Goal: Answer question/provide support: Share knowledge or assist other users

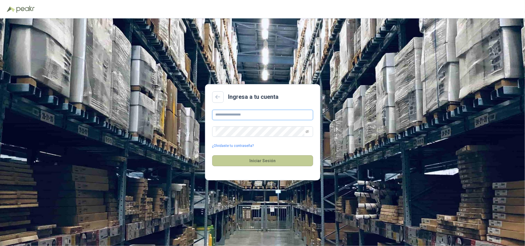
type input "**********"
click at [249, 164] on button "Iniciar Sesión" at bounding box center [262, 160] width 101 height 11
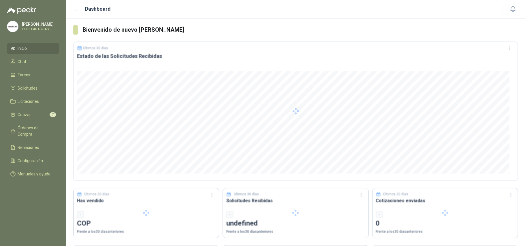
click at [247, 164] on div at bounding box center [295, 112] width 445 height 140
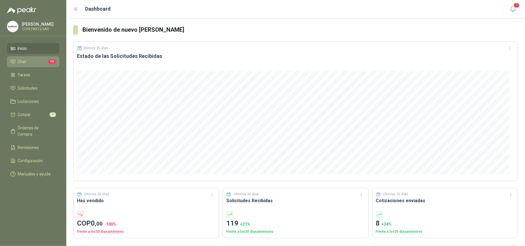
click at [27, 62] on li "Chat 14" at bounding box center [33, 62] width 46 height 6
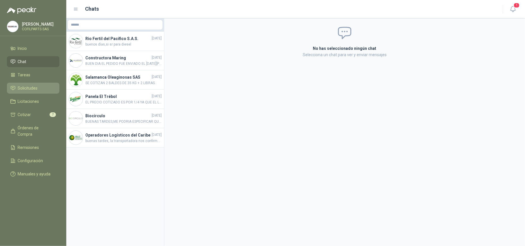
click at [24, 85] on span "Solicitudes" at bounding box center [28, 88] width 20 height 6
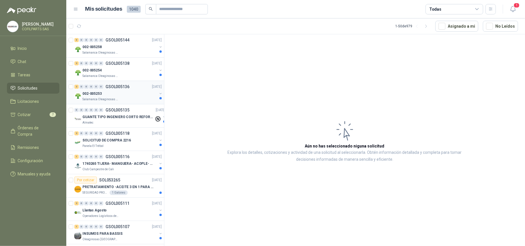
click at [115, 87] on p "GSOL005136" at bounding box center [118, 87] width 24 height 4
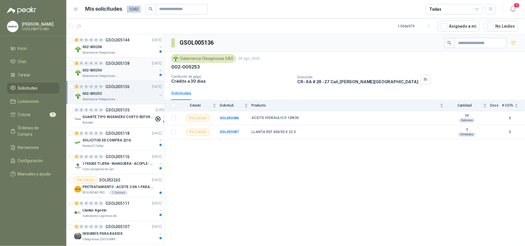
click at [107, 73] on div "002-005254" at bounding box center [119, 70] width 75 height 7
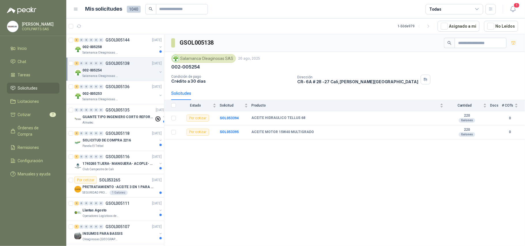
click at [475, 7] on icon at bounding box center [476, 9] width 5 height 5
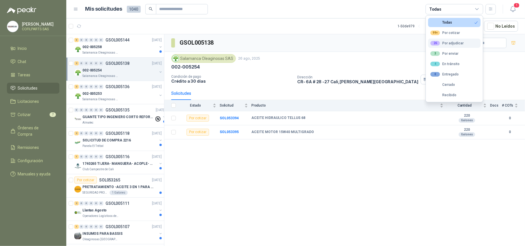
click at [450, 45] on div "26 Por adjudicar" at bounding box center [446, 43] width 33 height 5
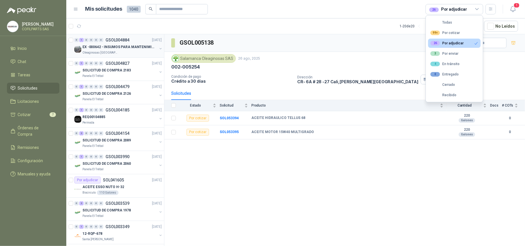
click at [120, 41] on p "GSOL004884" at bounding box center [118, 40] width 24 height 4
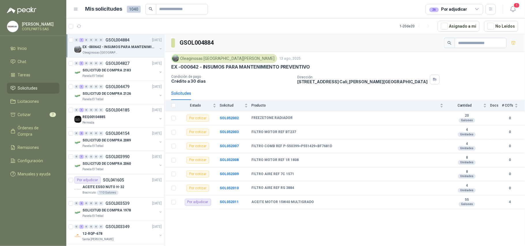
click at [28, 89] on span "Solicitudes" at bounding box center [28, 88] width 20 height 6
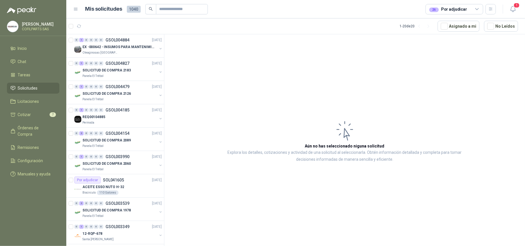
click at [476, 9] on icon at bounding box center [476, 8] width 3 height 1
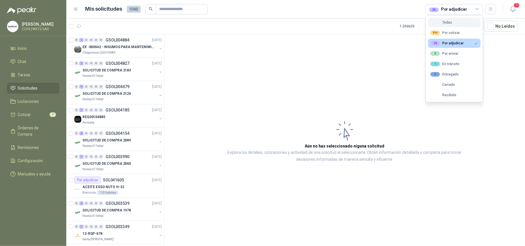
click at [451, 23] on div "Todas" at bounding box center [441, 22] width 22 height 4
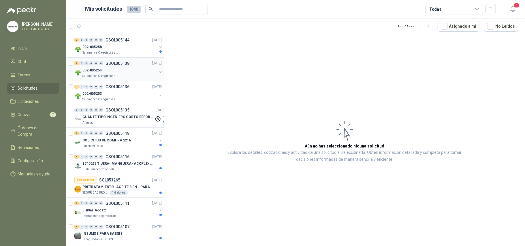
click at [113, 65] on p "GSOL005138" at bounding box center [118, 63] width 24 height 4
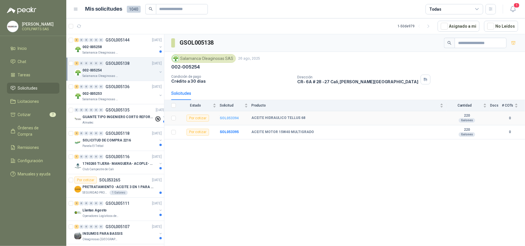
click at [228, 120] on b "SOL053394" at bounding box center [229, 118] width 19 height 4
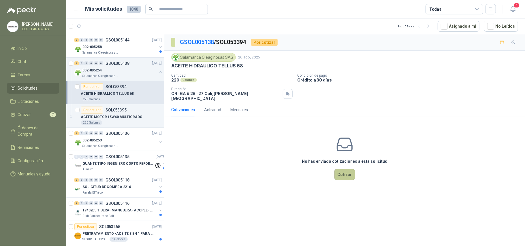
click at [344, 174] on button "Cotizar" at bounding box center [344, 174] width 21 height 11
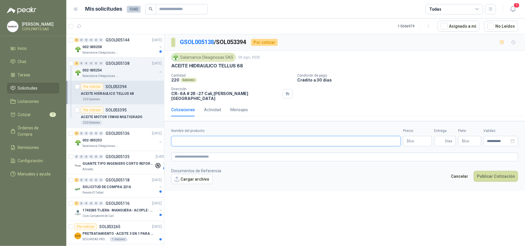
click at [184, 138] on input "Nombre del producto" at bounding box center [285, 141] width 229 height 10
type input "**********"
click at [419, 140] on p "$ 0 ,00" at bounding box center [417, 141] width 29 height 10
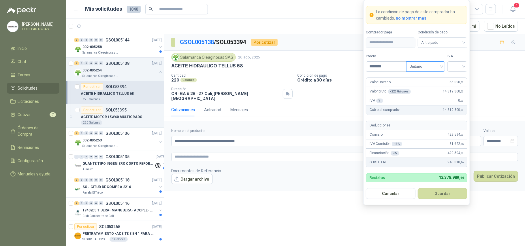
click at [443, 65] on div "Unitario" at bounding box center [425, 66] width 39 height 10
type input "********"
click at [433, 85] on div "Unitario con IVA" at bounding box center [426, 87] width 30 height 6
click at [464, 63] on div at bounding box center [457, 66] width 20 height 10
click at [457, 95] on div "0%" at bounding box center [457, 96] width 11 height 6
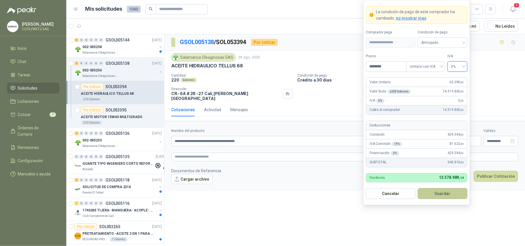
click at [438, 193] on button "Guardar" at bounding box center [443, 193] width 50 height 11
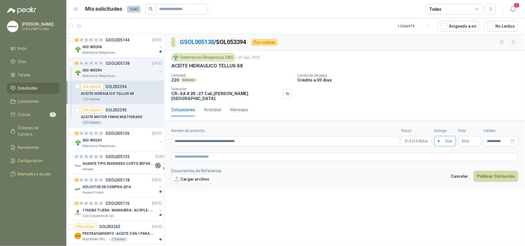
type input "*"
click at [469, 136] on p "$ 0 ,00" at bounding box center [469, 141] width 23 height 10
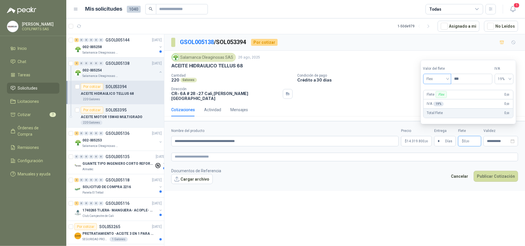
click at [447, 78] on span "Flex" at bounding box center [437, 79] width 21 height 9
click at [440, 100] on div "Incluido" at bounding box center [438, 100] width 20 height 6
click at [488, 174] on button "Publicar Cotización" at bounding box center [496, 176] width 44 height 11
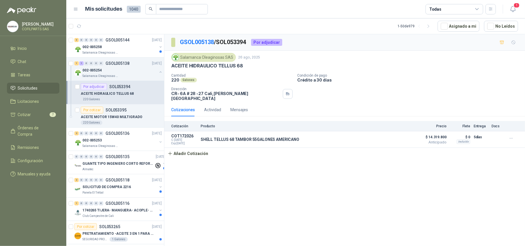
click at [126, 96] on p "ACEITE HIDRAULICO TELLUS 68" at bounding box center [107, 93] width 53 height 5
click at [116, 117] on p "ACEITE MOTOR 15W40 MULTIGRADO" at bounding box center [112, 116] width 62 height 5
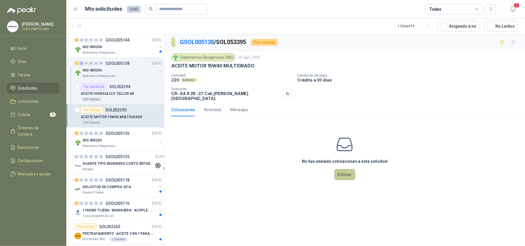
click at [344, 172] on button "Cotizar" at bounding box center [344, 174] width 21 height 11
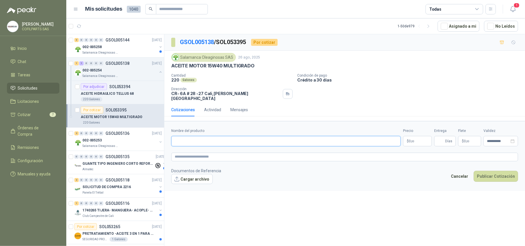
click at [217, 138] on input "Nombre del producto" at bounding box center [285, 141] width 229 height 10
type input "**********"
click at [415, 139] on body "[PERSON_NAME] COFILPARTS SAS Inicio Chat Tareas Solicitudes Licitaciones Cotiza…" at bounding box center [262, 123] width 525 height 246
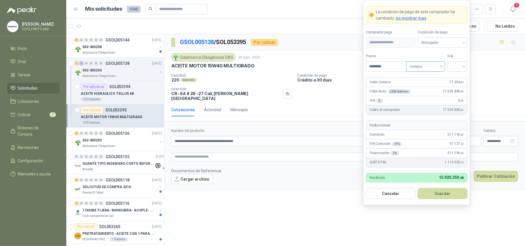
click at [442, 67] on div "Unitario" at bounding box center [425, 66] width 39 height 10
type input "********"
click at [431, 86] on div "Unitario con IVA" at bounding box center [426, 87] width 30 height 6
click at [443, 63] on div "Unitario con IVA" at bounding box center [425, 66] width 39 height 10
click at [431, 84] on div "Unitario con IVA" at bounding box center [426, 87] width 30 height 6
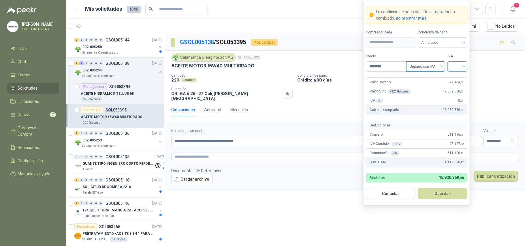
click at [464, 67] on input "search" at bounding box center [457, 66] width 13 height 9
click at [456, 95] on div "0%" at bounding box center [457, 96] width 11 height 6
click at [440, 193] on button "Guardar" at bounding box center [443, 193] width 50 height 11
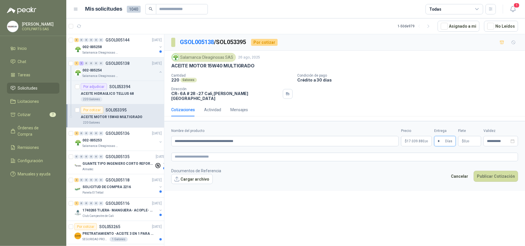
type input "*"
click at [468, 140] on span ",00" at bounding box center [467, 141] width 3 height 3
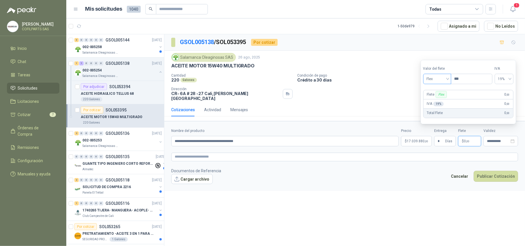
click at [448, 80] on span "Flex" at bounding box center [437, 79] width 21 height 9
click at [440, 99] on div "Incluido" at bounding box center [438, 100] width 20 height 6
click at [197, 155] on textarea at bounding box center [344, 157] width 347 height 9
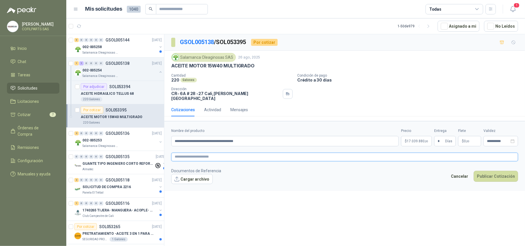
type textarea "*"
type textarea "**"
type textarea "*"
click at [483, 176] on button "Publicar Cotización" at bounding box center [496, 176] width 44 height 11
click at [483, 172] on button "Publicar Cotización" at bounding box center [496, 176] width 44 height 11
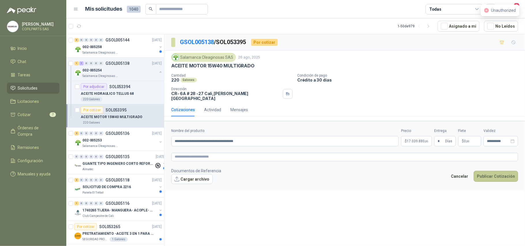
click at [488, 174] on button "Publicar Cotización" at bounding box center [496, 176] width 44 height 11
click at [465, 173] on button "Cancelar" at bounding box center [460, 176] width 24 height 11
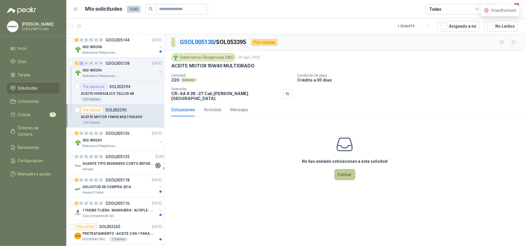
click at [347, 173] on button "Cotizar" at bounding box center [344, 174] width 21 height 11
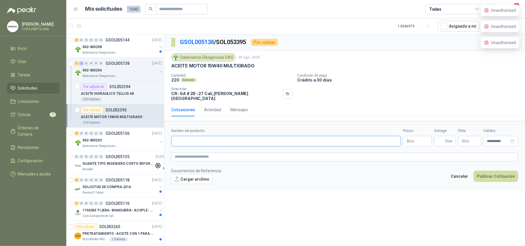
click at [225, 142] on input "Nombre del producto" at bounding box center [285, 141] width 229 height 10
type input "**********"
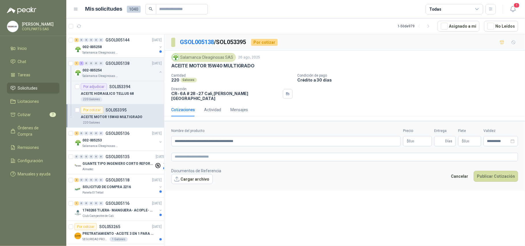
click at [417, 140] on body "[PERSON_NAME] COFILPARTS SAS Inicio Chat Tareas Solicitudes Licitaciones Cotiza…" at bounding box center [262, 123] width 525 height 246
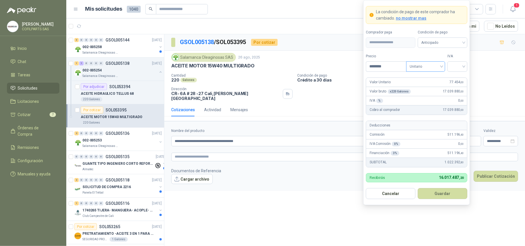
click at [439, 66] on span "Unitario" at bounding box center [426, 66] width 32 height 9
type input "********"
click at [433, 86] on div "Unitario con IVA" at bounding box center [426, 87] width 30 height 6
click at [461, 66] on input "search" at bounding box center [457, 66] width 13 height 9
click at [453, 98] on div "0%" at bounding box center [457, 96] width 11 height 6
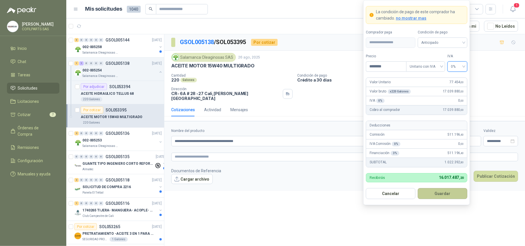
click at [444, 196] on button "Guardar" at bounding box center [443, 193] width 50 height 11
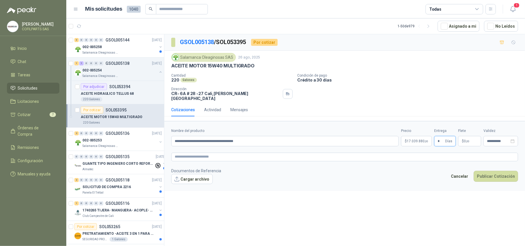
type input "*"
click at [470, 137] on p "$ 0 ,00" at bounding box center [469, 141] width 23 height 10
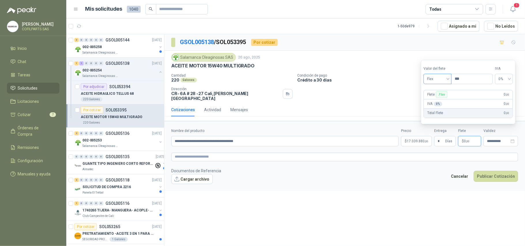
click at [448, 79] on span "Flex" at bounding box center [437, 79] width 21 height 9
click at [437, 99] on div "Incluido" at bounding box center [438, 100] width 20 height 6
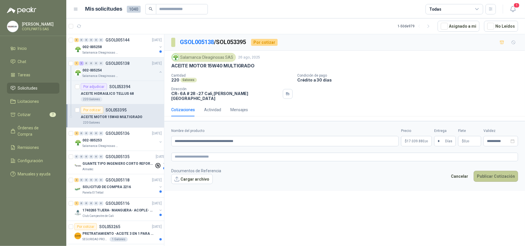
click at [485, 174] on button "Publicar Cotización" at bounding box center [496, 176] width 44 height 11
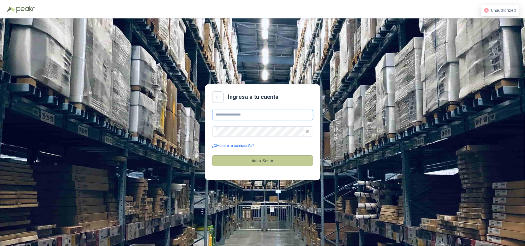
type input "**********"
click at [256, 164] on button "Iniciar Sesión" at bounding box center [262, 160] width 101 height 11
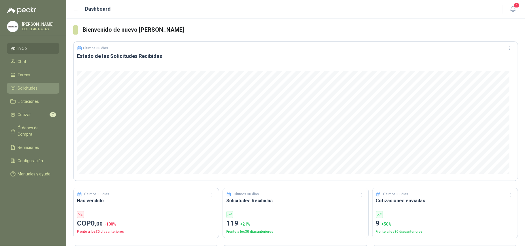
click at [21, 86] on span "Solicitudes" at bounding box center [28, 88] width 20 height 6
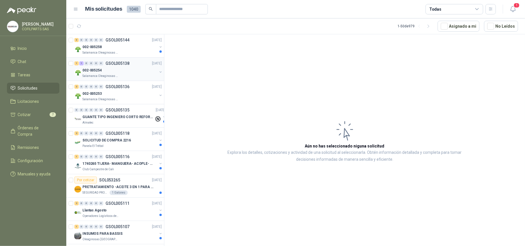
click at [101, 67] on div "002-005254" at bounding box center [119, 70] width 75 height 7
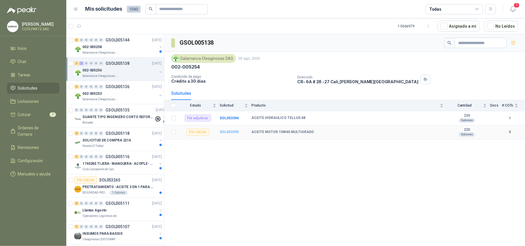
click at [229, 134] on b "SOL053395" at bounding box center [229, 132] width 19 height 4
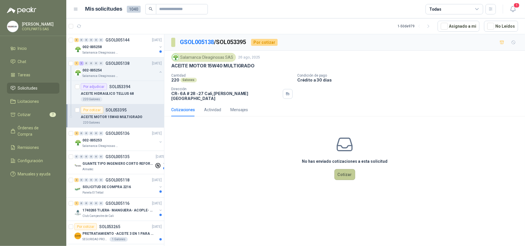
click at [344, 174] on button "Cotizar" at bounding box center [344, 174] width 21 height 11
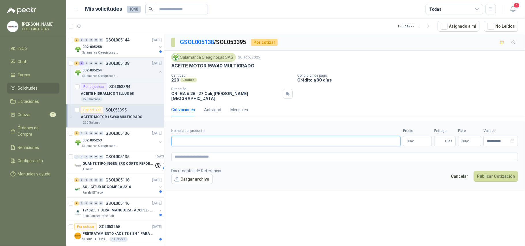
click at [214, 137] on input "Nombre del producto" at bounding box center [285, 141] width 229 height 10
type input "**********"
click at [420, 140] on body "[PERSON_NAME] COFILPARTS SAS Inicio Chat Tareas Solicitudes Licitaciones Cotiza…" at bounding box center [262, 123] width 525 height 246
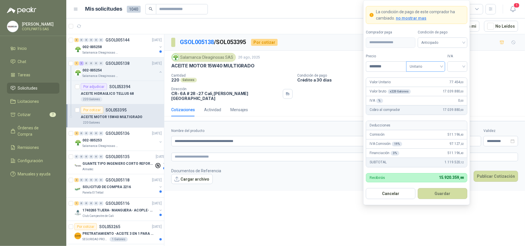
click at [443, 66] on div "Unitario" at bounding box center [425, 66] width 39 height 10
type input "********"
click at [427, 87] on div "Unitario con IVA" at bounding box center [426, 87] width 30 height 6
click at [464, 66] on div at bounding box center [457, 66] width 20 height 10
click at [454, 96] on div "0%" at bounding box center [457, 96] width 11 height 6
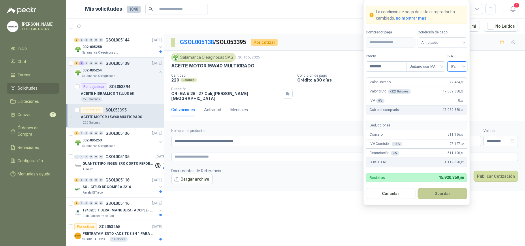
click at [437, 195] on button "Guardar" at bounding box center [443, 193] width 50 height 11
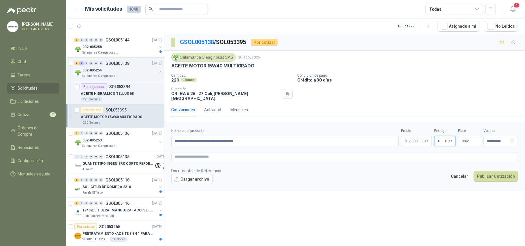
type input "*"
click at [469, 136] on p "$ 0 ,00" at bounding box center [469, 141] width 23 height 10
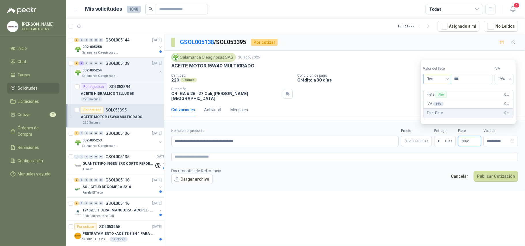
click at [448, 79] on span "Flex" at bounding box center [437, 79] width 21 height 9
click at [440, 99] on div "Incluido" at bounding box center [438, 100] width 20 height 6
click at [510, 141] on div "**********" at bounding box center [500, 141] width 35 height 10
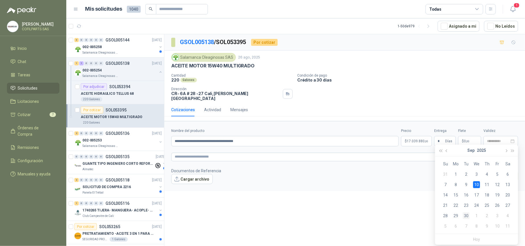
click at [465, 214] on div "30" at bounding box center [466, 215] width 7 height 7
type input "**********"
click at [488, 174] on button "Publicar Cotización" at bounding box center [496, 176] width 44 height 11
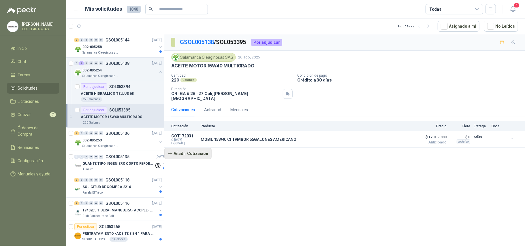
click at [186, 150] on button "Añadir Cotización" at bounding box center [187, 154] width 47 height 12
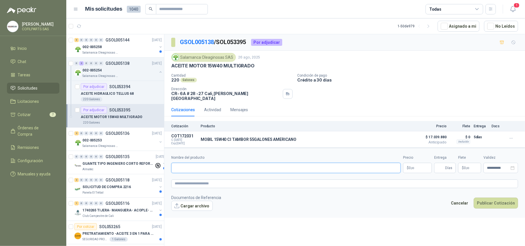
click at [193, 167] on input "Nombre del producto" at bounding box center [285, 168] width 229 height 10
type input "**********"
click at [408, 165] on body "Diana Alfonso COFILPARTS SAS Inicio Chat Tareas Solicitudes Licitaciones Cotiza…" at bounding box center [262, 123] width 525 height 246
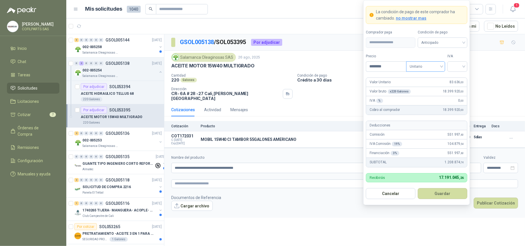
click at [440, 66] on span "Unitario" at bounding box center [426, 66] width 32 height 9
type input "********"
click at [427, 88] on div "Unitario con IVA" at bounding box center [426, 87] width 30 height 6
click at [462, 65] on input "search" at bounding box center [457, 66] width 13 height 9
click at [456, 96] on div "0%" at bounding box center [457, 96] width 11 height 6
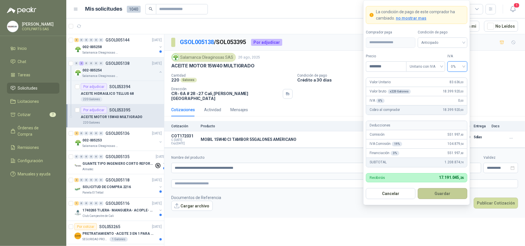
click at [437, 192] on button "Guardar" at bounding box center [443, 193] width 50 height 11
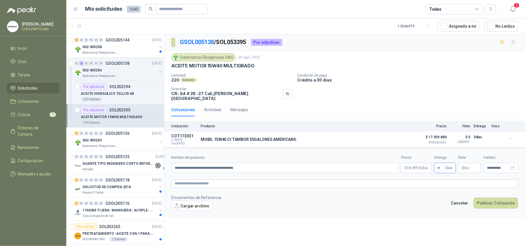
type input "*"
click at [465, 166] on span "0 ,00" at bounding box center [466, 167] width 5 height 3
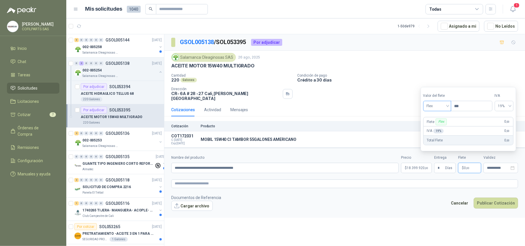
click at [449, 107] on div "Flex" at bounding box center [437, 106] width 28 height 10
click at [438, 127] on div "Incluido" at bounding box center [438, 127] width 20 height 6
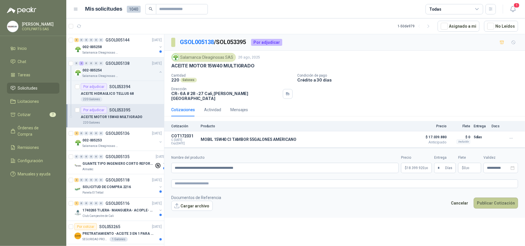
click at [494, 200] on button "Publicar Cotización" at bounding box center [496, 203] width 44 height 11
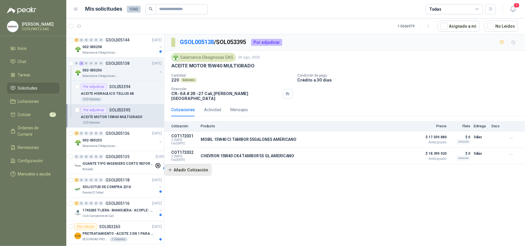
click at [186, 169] on button "Añadir Cotización" at bounding box center [187, 170] width 47 height 12
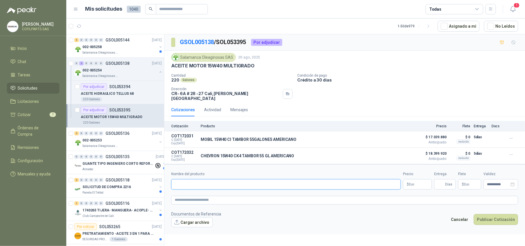
click at [191, 185] on input "Nombre del producto" at bounding box center [285, 184] width 229 height 10
type input "**********"
click at [418, 184] on body "Diana Alfonso COFILPARTS SAS Inicio Chat Tareas Solicitudes Licitaciones Cotiza…" at bounding box center [262, 123] width 525 height 246
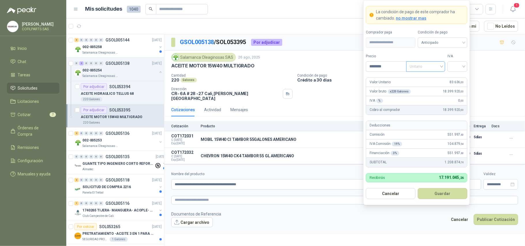
click at [443, 66] on div "Unitario" at bounding box center [425, 66] width 39 height 10
type input "********"
click at [433, 87] on div "Unitario con IVA" at bounding box center [426, 87] width 30 height 6
click at [464, 66] on div at bounding box center [457, 66] width 20 height 10
click at [460, 95] on div "0%" at bounding box center [457, 96] width 11 height 6
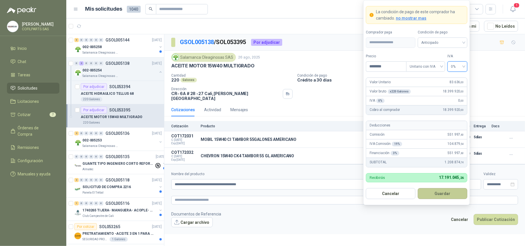
click at [442, 194] on button "Guardar" at bounding box center [443, 193] width 50 height 11
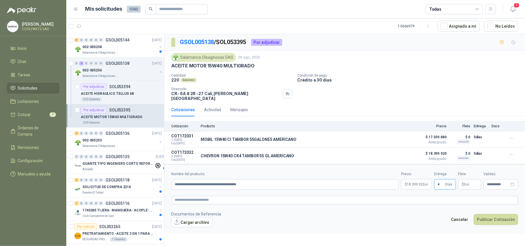
type input "*"
click at [469, 183] on span ",00" at bounding box center [467, 184] width 3 height 3
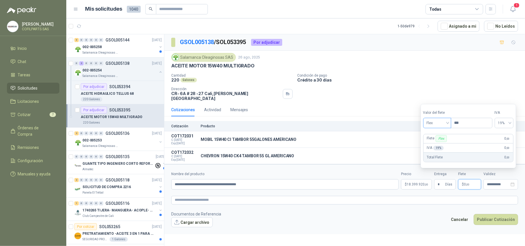
click at [450, 124] on div "Flex" at bounding box center [437, 123] width 28 height 10
click at [438, 142] on div "Incluido" at bounding box center [438, 144] width 20 height 6
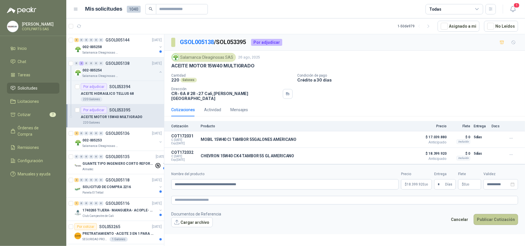
click at [486, 217] on button "Publicar Cotización" at bounding box center [496, 219] width 44 height 11
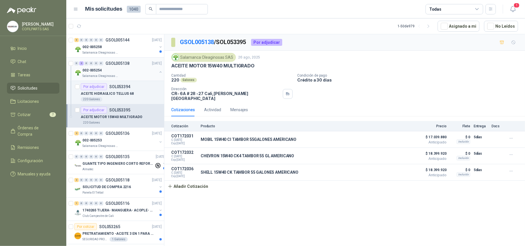
click at [112, 68] on div "002-005254" at bounding box center [119, 70] width 75 height 7
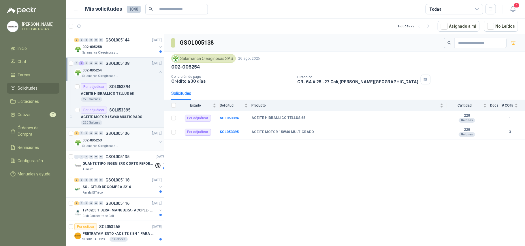
click at [116, 137] on div "2 0 0 0 0 0 GSOL005136 26/08/25" at bounding box center [118, 133] width 88 height 7
click at [274, 119] on b "ACEITE HIDRAULICO 10W30" at bounding box center [274, 118] width 47 height 5
click at [225, 119] on b "SOL053386" at bounding box center [229, 118] width 19 height 4
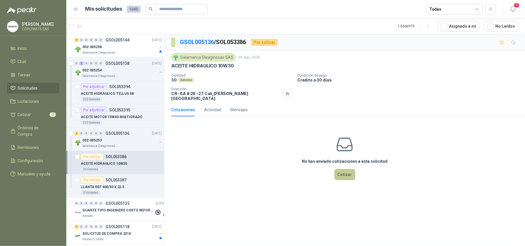
click at [345, 172] on button "Cotizar" at bounding box center [344, 174] width 21 height 11
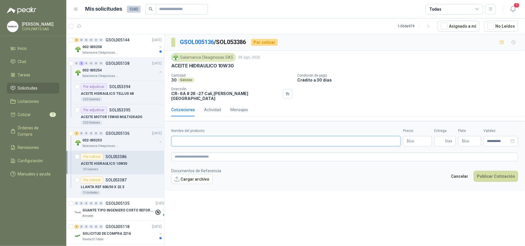
click at [194, 140] on input "Nombre del producto" at bounding box center [285, 141] width 229 height 10
type input "**********"
click at [411, 140] on body "Diana Alfonso COFILPARTS SAS Inicio Chat Tareas Solicitudes Licitaciones Cotiza…" at bounding box center [262, 123] width 525 height 246
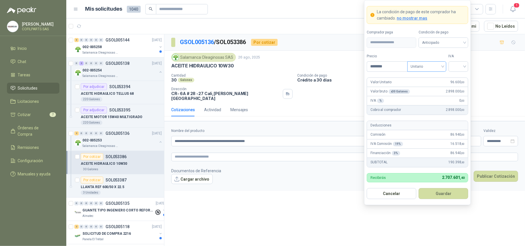
click at [443, 66] on div "Unitario" at bounding box center [426, 66] width 39 height 10
type input "********"
click at [435, 87] on div "Unitario con IVA" at bounding box center [427, 87] width 30 height 6
click at [464, 66] on input "search" at bounding box center [458, 66] width 13 height 9
click at [454, 97] on div "0%" at bounding box center [458, 96] width 11 height 6
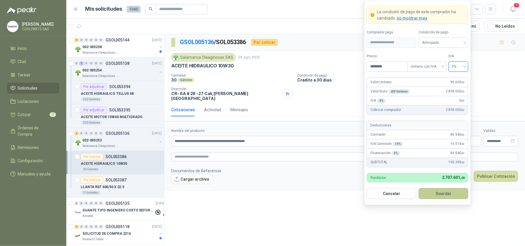
click at [447, 193] on button "Guardar" at bounding box center [444, 193] width 50 height 11
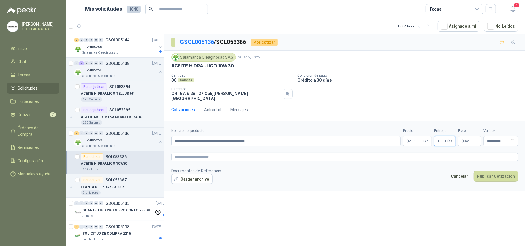
type input "*"
click at [471, 137] on p "$ 0 ,00" at bounding box center [469, 141] width 23 height 10
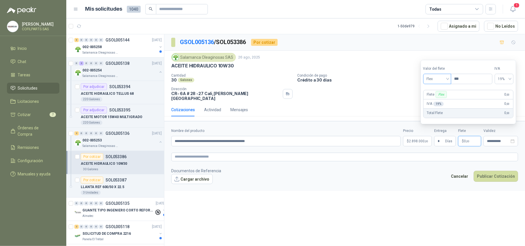
click at [449, 78] on div "Flex" at bounding box center [437, 79] width 28 height 10
click at [442, 100] on div "Incluido" at bounding box center [438, 100] width 20 height 6
click at [492, 174] on button "Publicar Cotización" at bounding box center [496, 176] width 44 height 11
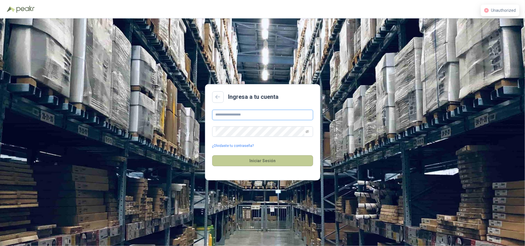
type input "**********"
click at [269, 163] on button "Iniciar Sesión" at bounding box center [262, 160] width 101 height 11
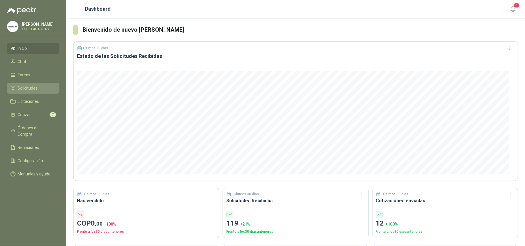
click at [27, 88] on span "Solicitudes" at bounding box center [28, 88] width 20 height 6
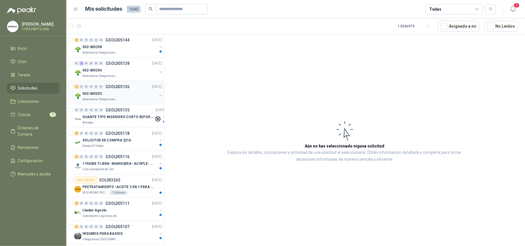
click at [111, 86] on p "GSOL005136" at bounding box center [118, 87] width 24 height 4
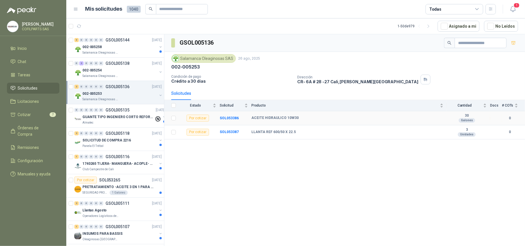
click at [270, 120] on b "ACEITE HIDRAULICO 10W30" at bounding box center [274, 118] width 47 height 5
click at [225, 118] on b "SOL053386" at bounding box center [229, 118] width 19 height 4
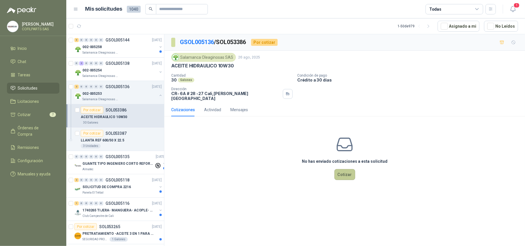
click at [340, 170] on button "Cotizar" at bounding box center [344, 174] width 21 height 11
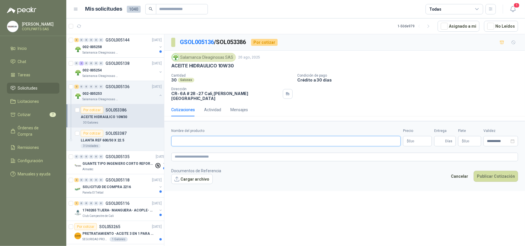
click at [212, 139] on input "Nombre del producto" at bounding box center [285, 141] width 229 height 10
type input "*"
click at [213, 137] on input "Nombre del producto" at bounding box center [285, 141] width 229 height 10
type input "**********"
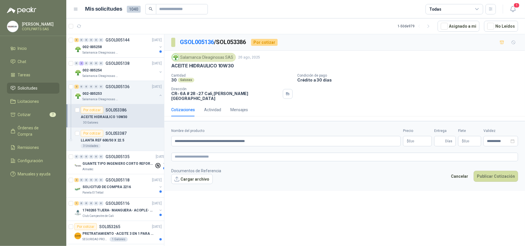
click at [418, 136] on body "Diana Alfonso COFILPARTS SAS Inicio Chat Tareas Solicitudes Licitaciones Cotiza…" at bounding box center [262, 123] width 525 height 246
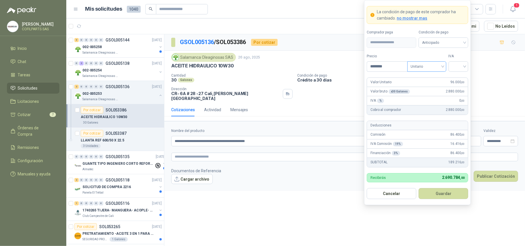
click at [442, 65] on span "Unitario" at bounding box center [427, 66] width 32 height 9
type input "********"
click at [429, 86] on div "Unitario con IVA" at bounding box center [427, 87] width 30 height 6
click at [464, 63] on input "search" at bounding box center [458, 66] width 13 height 9
click at [457, 93] on div "0%" at bounding box center [458, 96] width 11 height 6
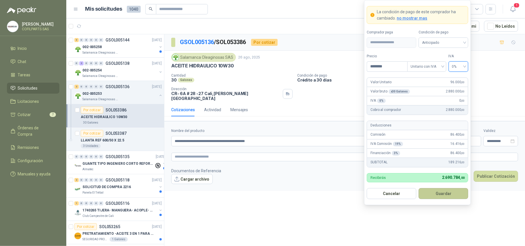
click at [443, 194] on button "Guardar" at bounding box center [444, 193] width 50 height 11
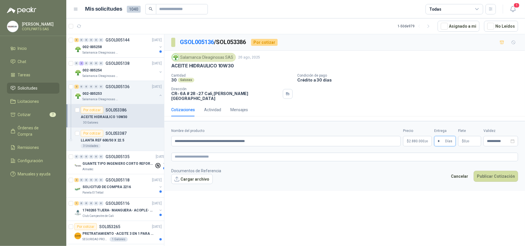
type input "*"
click at [468, 140] on span ",00" at bounding box center [467, 141] width 3 height 3
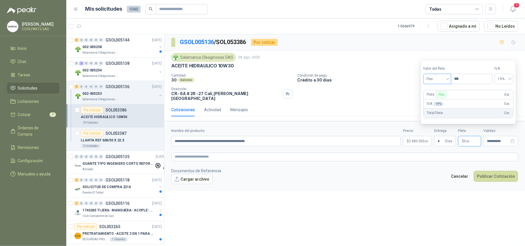
click at [448, 80] on span "Flex" at bounding box center [437, 79] width 21 height 9
click at [438, 98] on div "Incluido" at bounding box center [438, 100] width 20 height 6
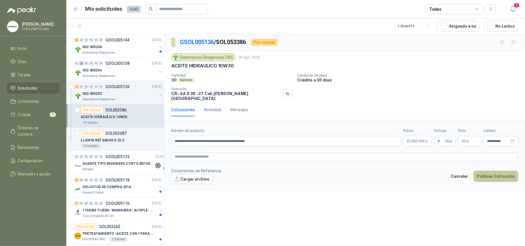
click at [496, 175] on button "Publicar Cotización" at bounding box center [496, 176] width 44 height 11
